Goal: Task Accomplishment & Management: Use online tool/utility

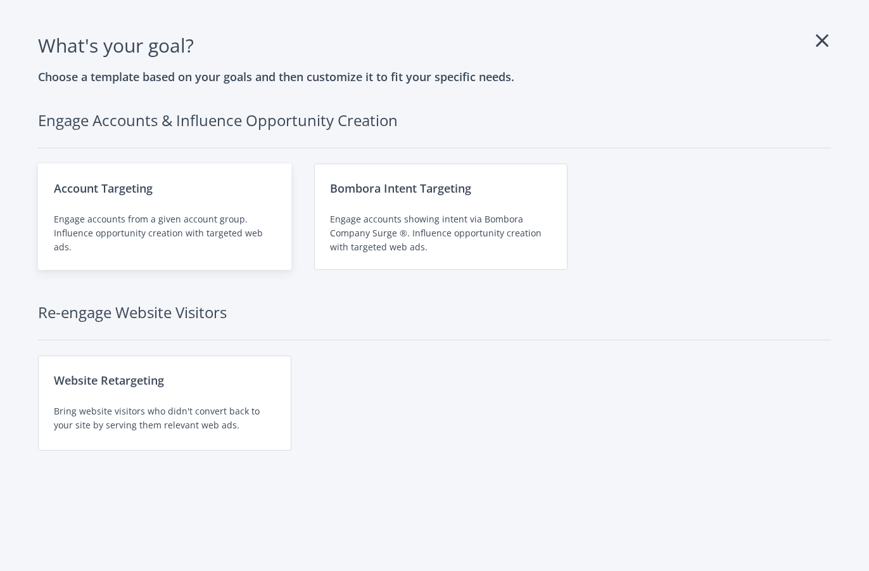
click at [155, 206] on div "Account Targeting Engage accounts from a given account group. Influence opportu…" at bounding box center [164, 216] width 253 height 106
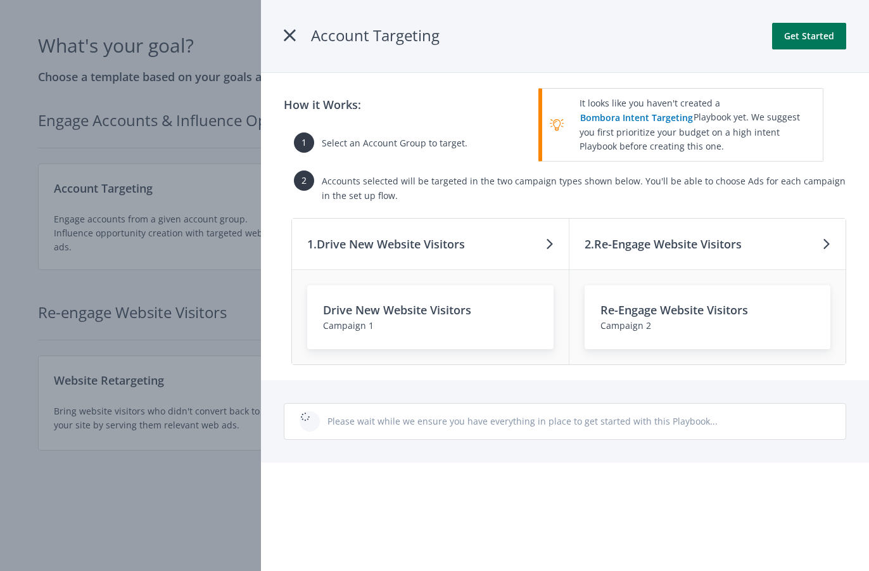
click at [840, 35] on button "Get Started" at bounding box center [809, 36] width 74 height 27
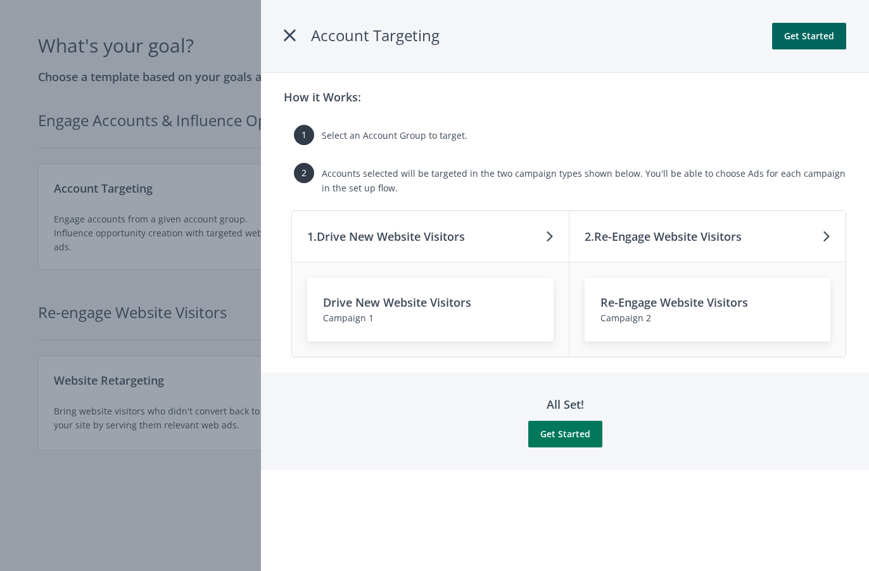
click at [556, 433] on button "Get Started" at bounding box center [565, 434] width 74 height 27
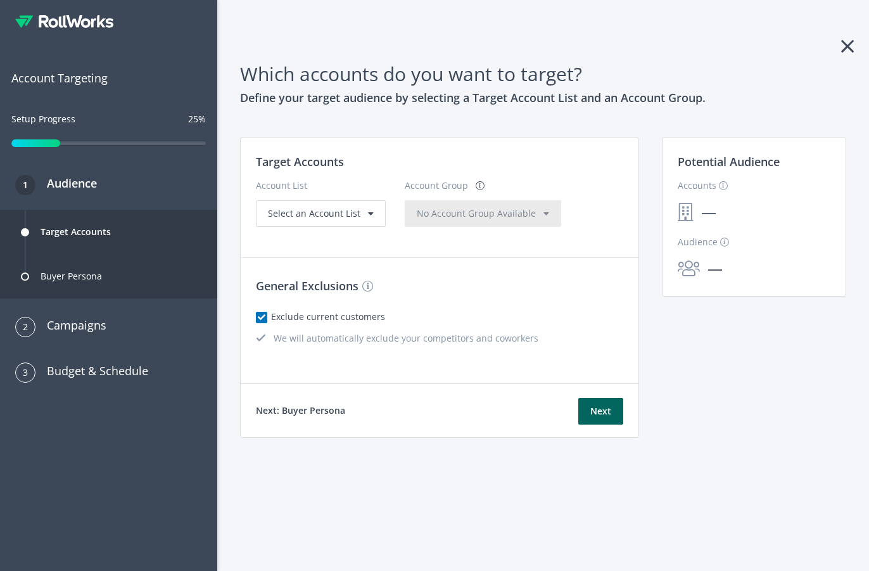
click at [847, 46] on icon at bounding box center [847, 46] width 13 height 20
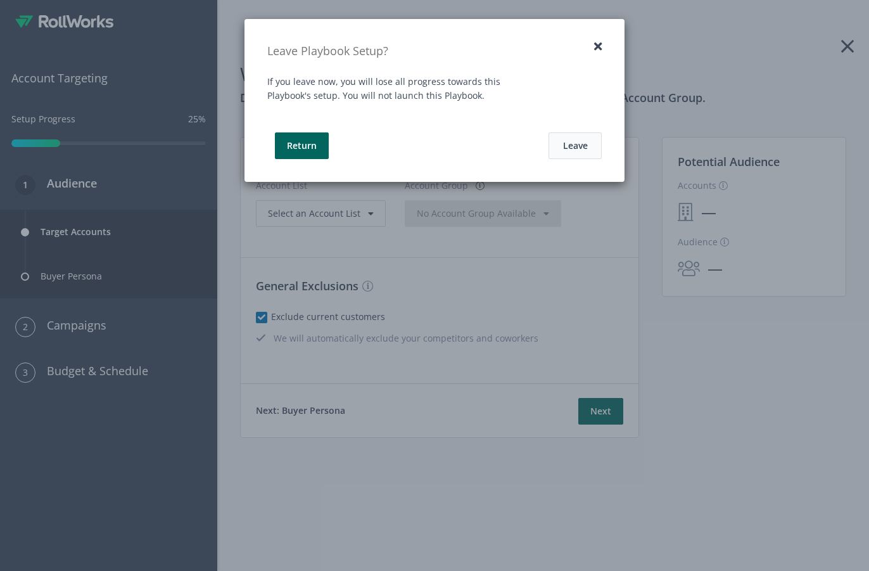
click at [566, 152] on button "Leave" at bounding box center [574, 145] width 53 height 27
